Goal: Entertainment & Leisure: Consume media (video, audio)

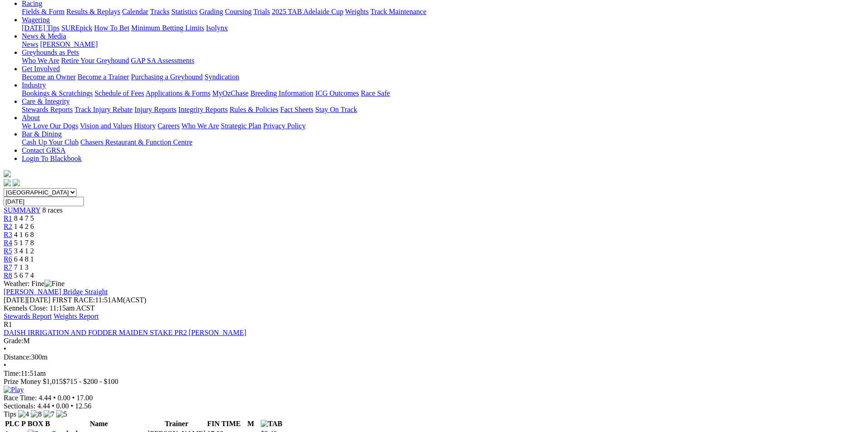
scroll to position [113, 0]
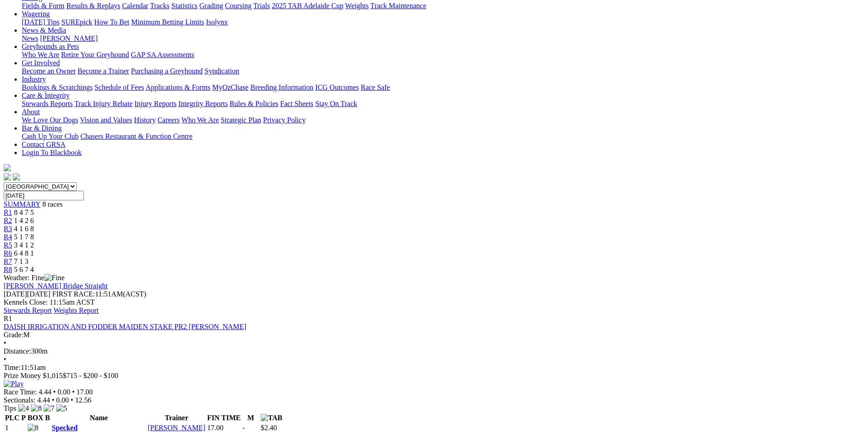
click at [24, 380] on img at bounding box center [14, 384] width 20 height 8
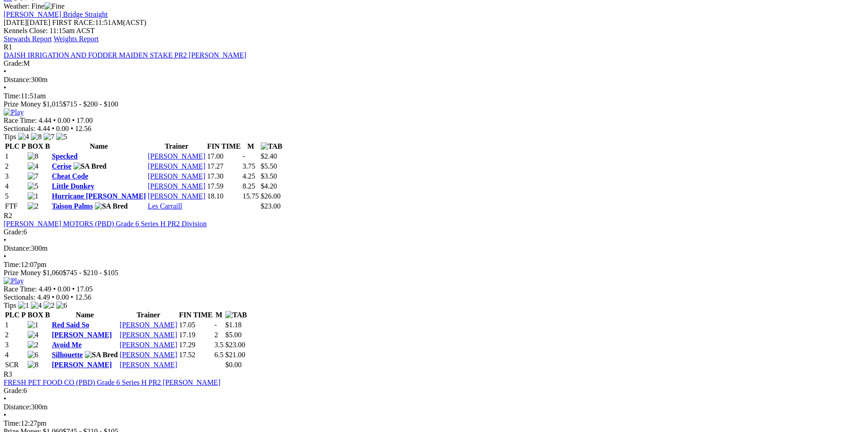
scroll to position [385, 0]
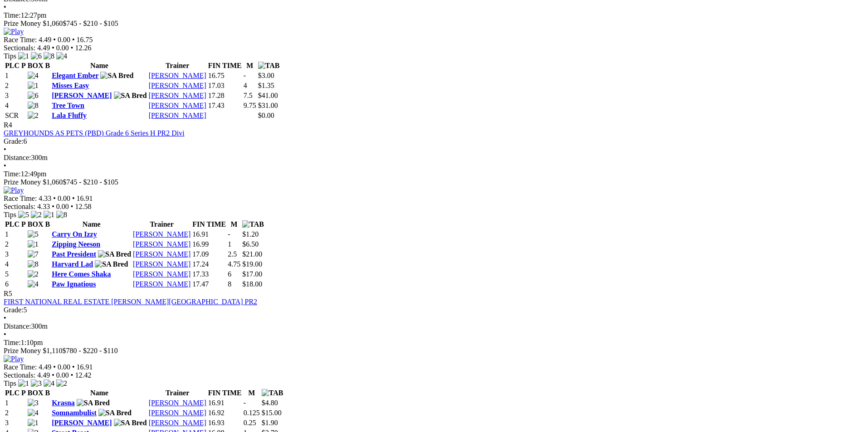
scroll to position [793, 0]
